Goal: Task Accomplishment & Management: Use online tool/utility

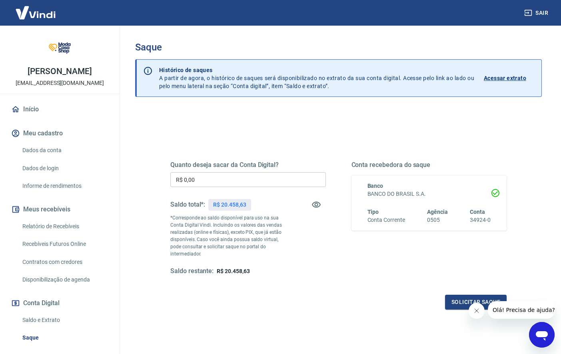
click at [480, 312] on button "Fechar mensagem da empresa" at bounding box center [477, 310] width 16 height 16
drag, startPoint x: 279, startPoint y: 170, endPoint x: 281, endPoint y: 179, distance: 9.0
click at [279, 170] on div "Quanto deseja sacar da Conta Digital? R$ 0,00 ​ Saldo total*: R$ 20.458,63 *Cor…" at bounding box center [248, 218] width 156 height 114
click at [282, 182] on input "R$ 0,00" at bounding box center [248, 179] width 156 height 15
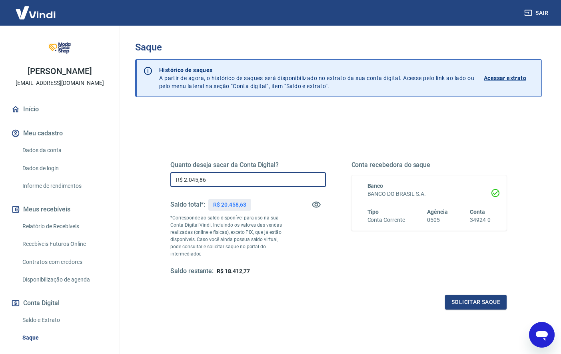
type input "R$ 20.458,63"
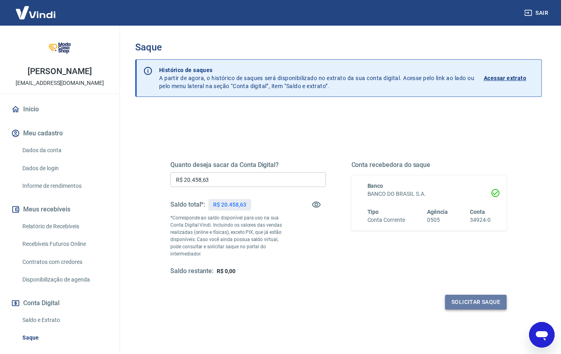
click at [469, 305] on button "Solicitar saque" at bounding box center [476, 301] width 62 height 15
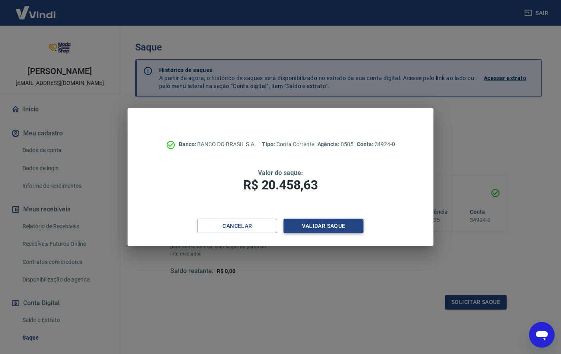
click at [326, 228] on button "Validar saque" at bounding box center [324, 225] width 80 height 15
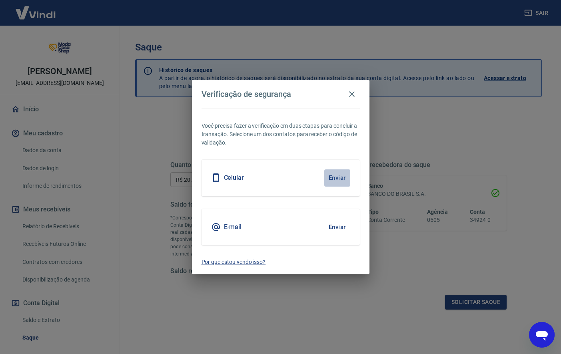
click at [338, 177] on button "Enviar" at bounding box center [337, 177] width 26 height 17
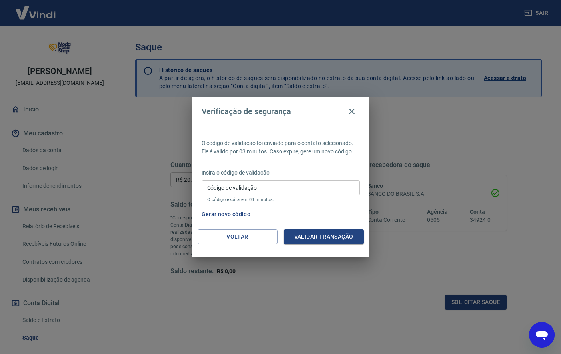
click at [319, 197] on p "O código expira em 03 minutos." at bounding box center [280, 199] width 147 height 5
click at [321, 187] on input "Código de validação" at bounding box center [281, 187] width 158 height 15
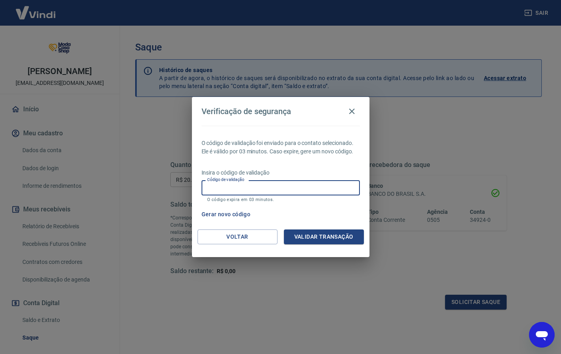
click at [321, 187] on input "Código de validação" at bounding box center [281, 187] width 158 height 15
type input "816315"
click at [326, 235] on button "Validar transação" at bounding box center [324, 236] width 80 height 15
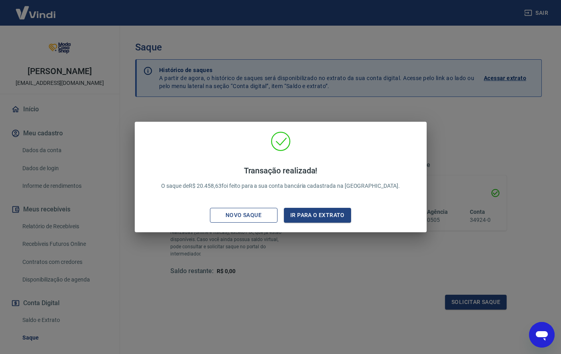
click at [246, 217] on div "Novo saque" at bounding box center [243, 215] width 55 height 10
